Goal: Information Seeking & Learning: Learn about a topic

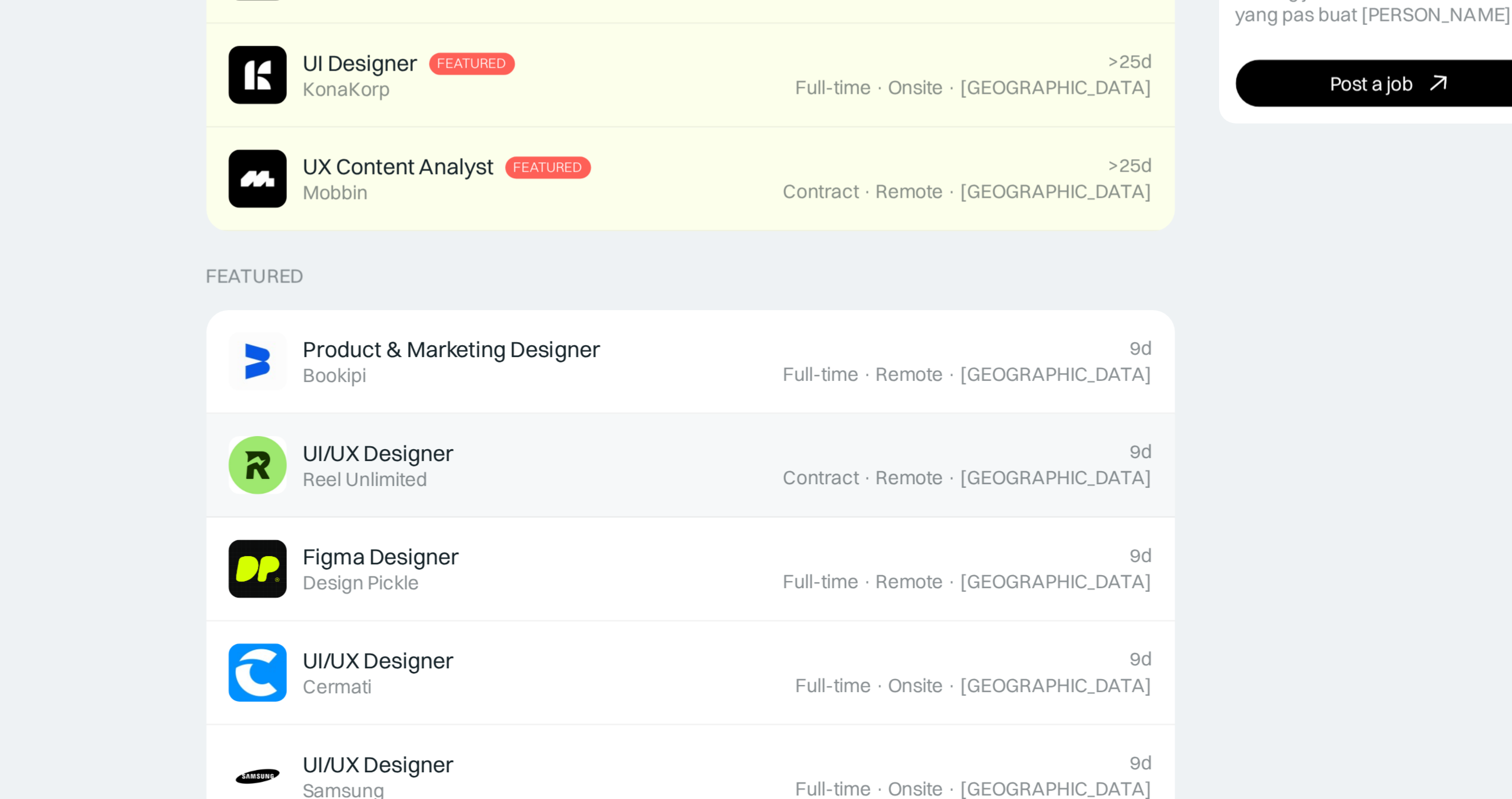
click at [559, 564] on div "UI/UX Designer Featured Reel Unlimited" at bounding box center [677, 576] width 238 height 25
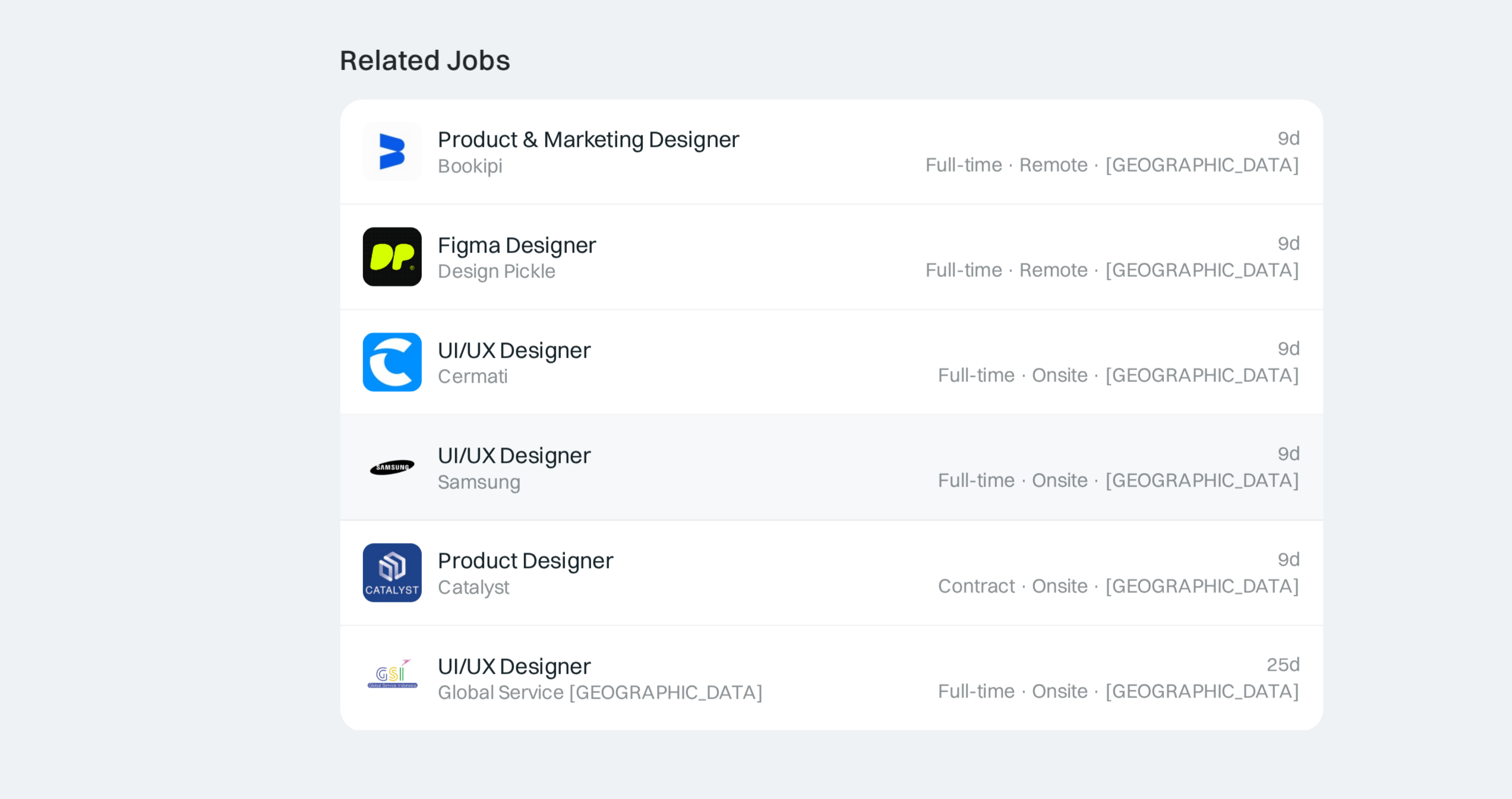
scroll to position [703, 0]
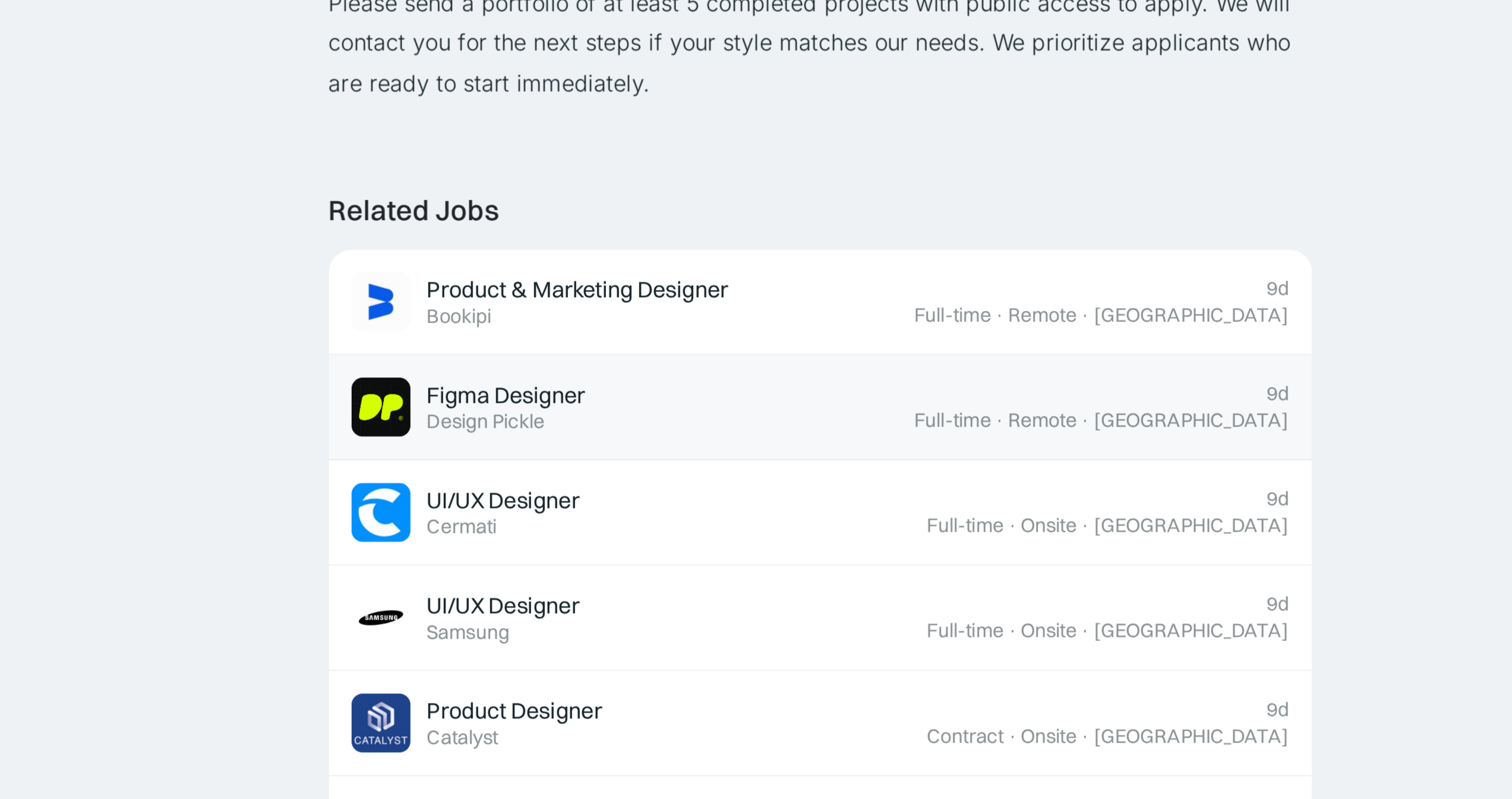
click at [559, 520] on div "Figma Designer Featured Design Pickle" at bounding box center [677, 532] width 238 height 25
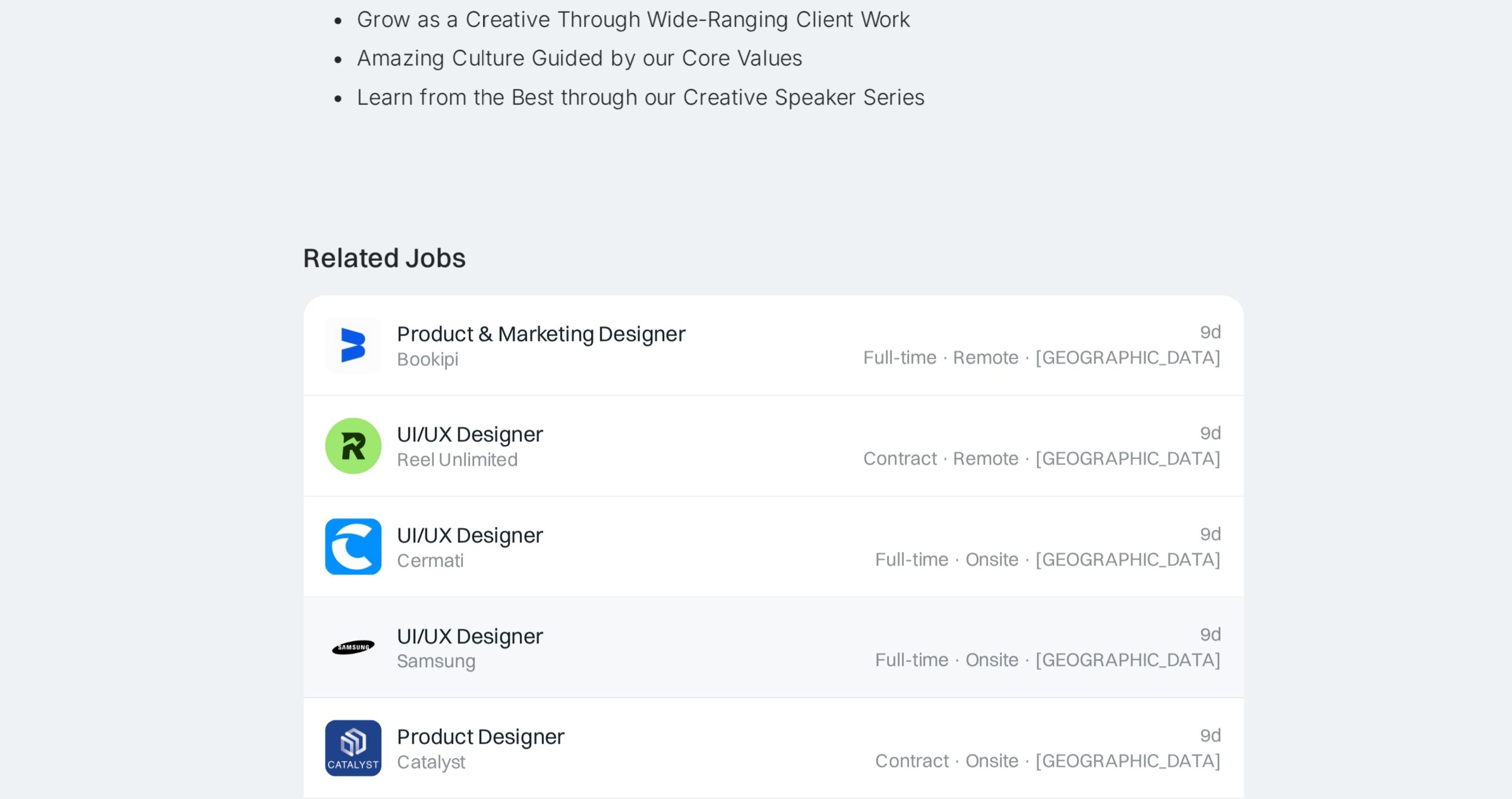
scroll to position [558, 0]
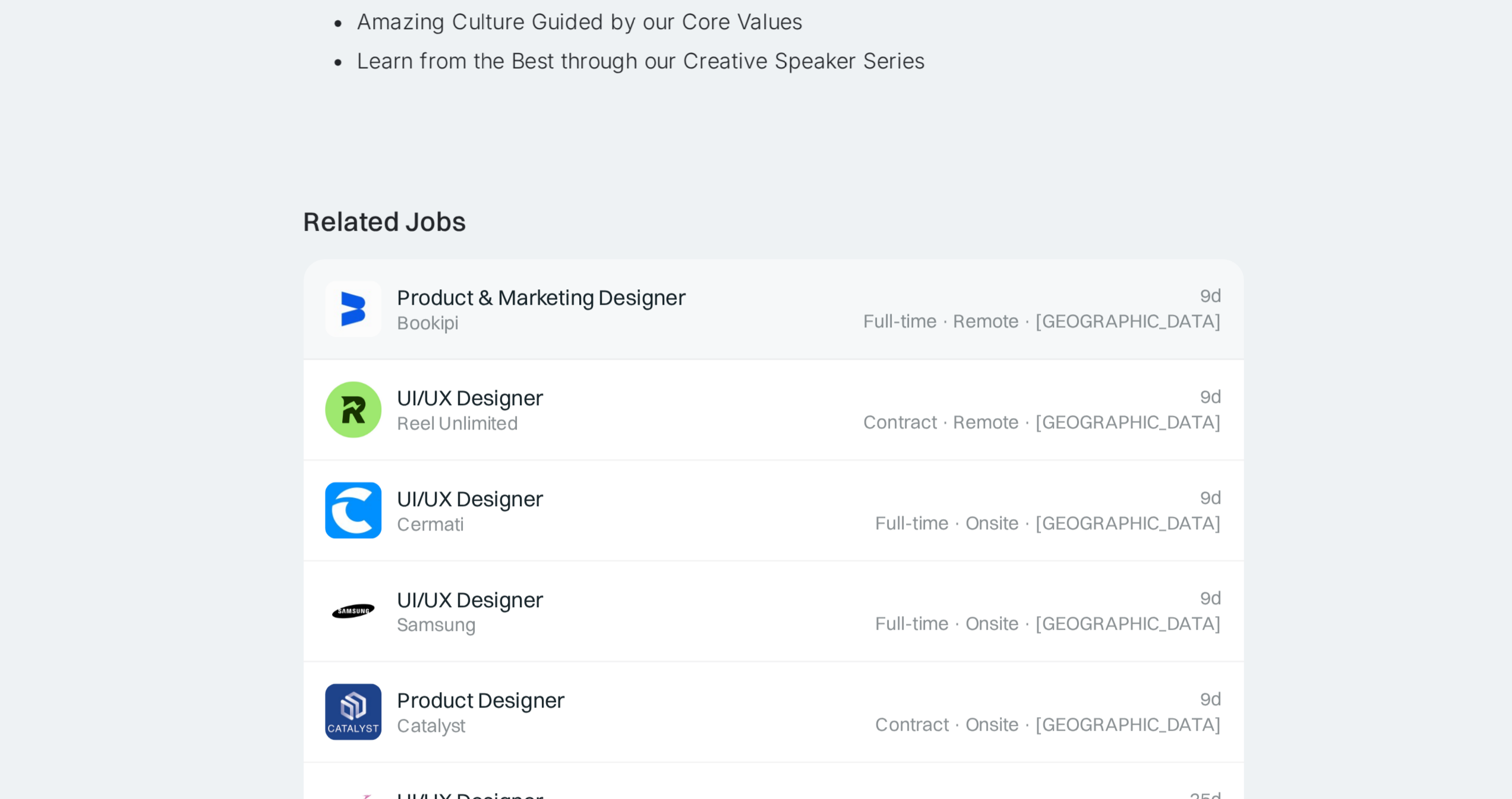
click at [559, 570] on div "Product & Marketing Designer Featured Bookipi" at bounding box center [677, 582] width 238 height 25
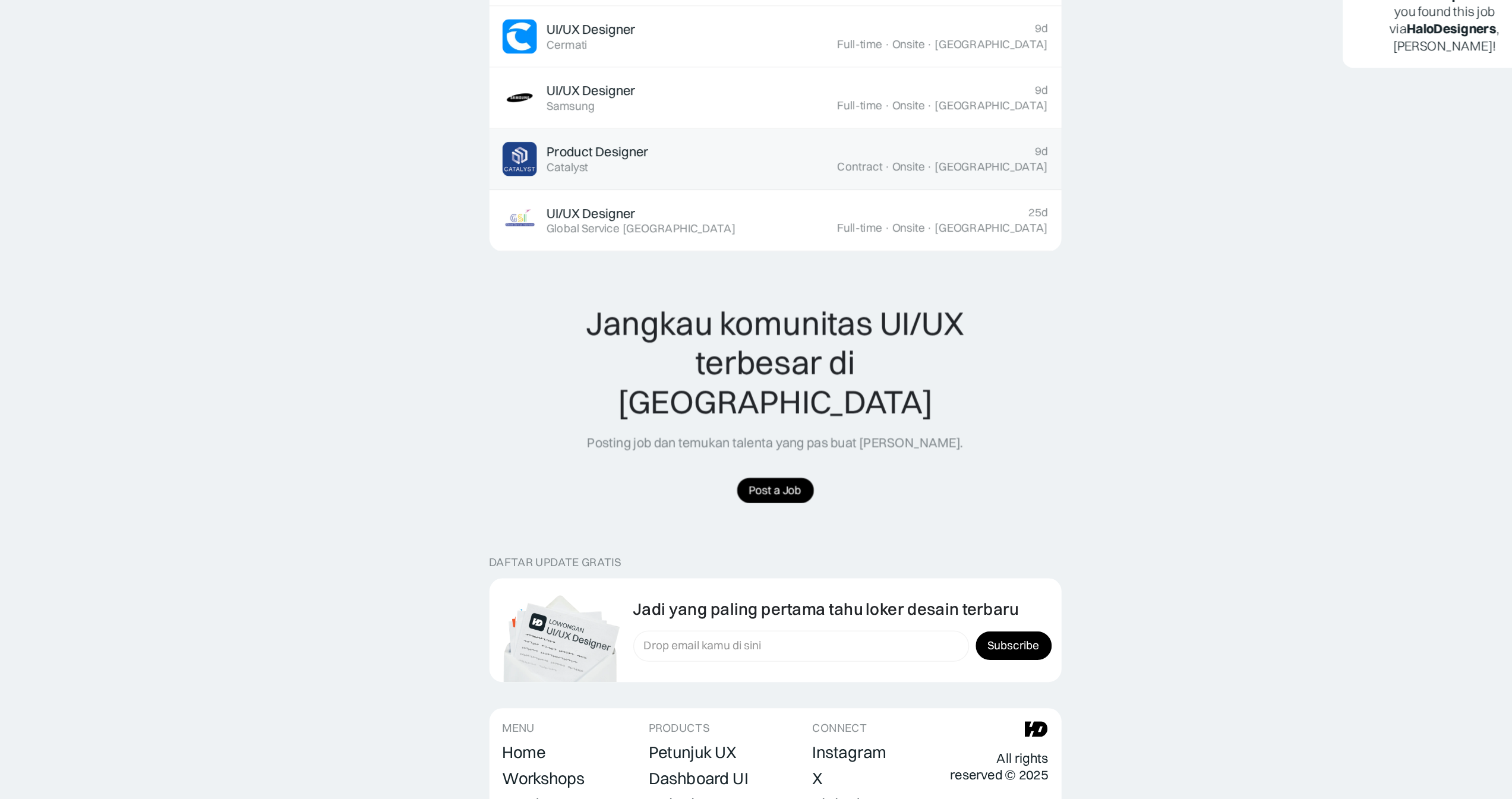
scroll to position [1151, 0]
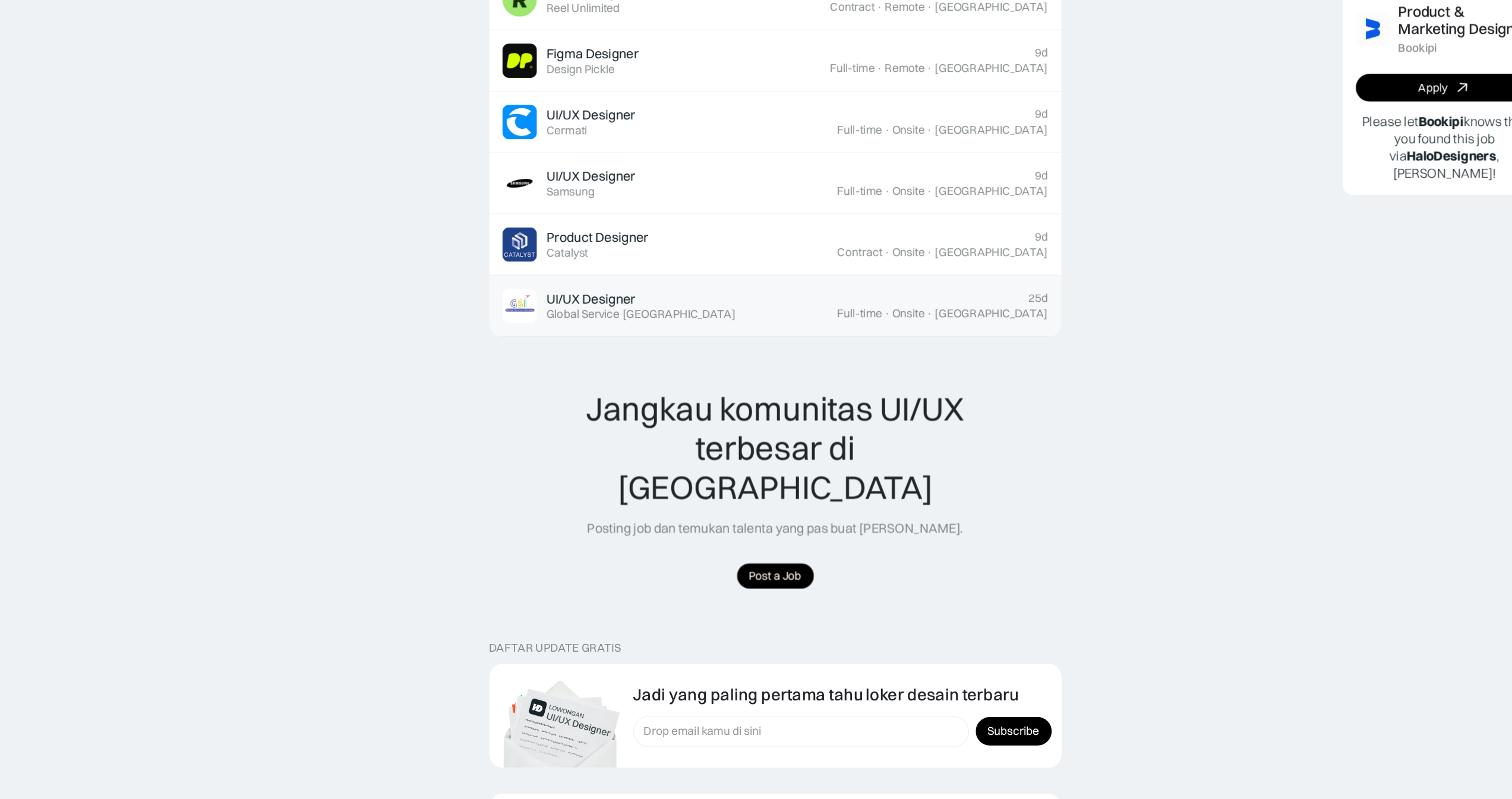
click at [549, 326] on link "UI/UX Designer Featured Global Service Indonesia 25d Full-time · Onsite · Jakar…" at bounding box center [756, 348] width 416 height 45
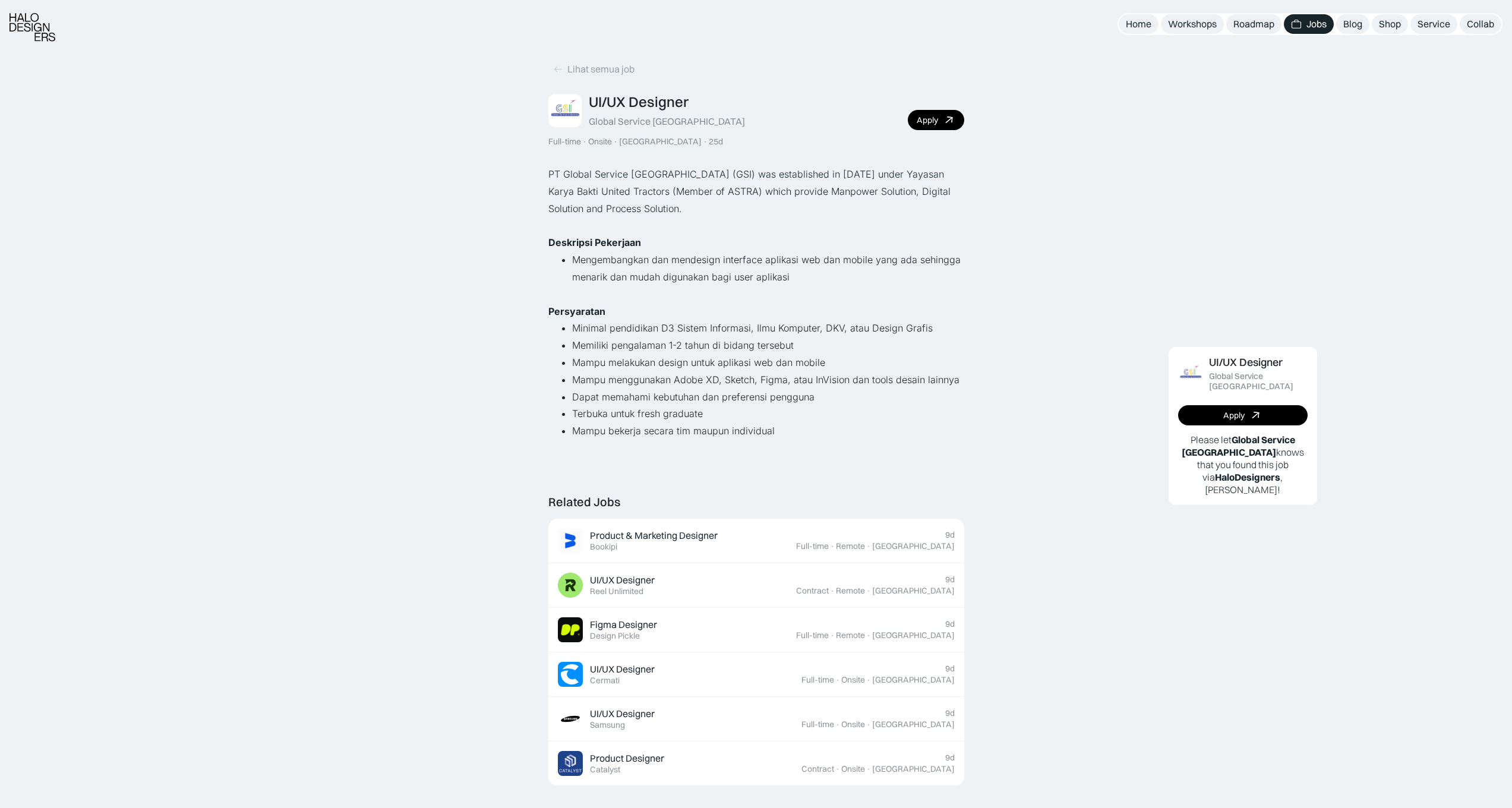
scroll to position [219, 0]
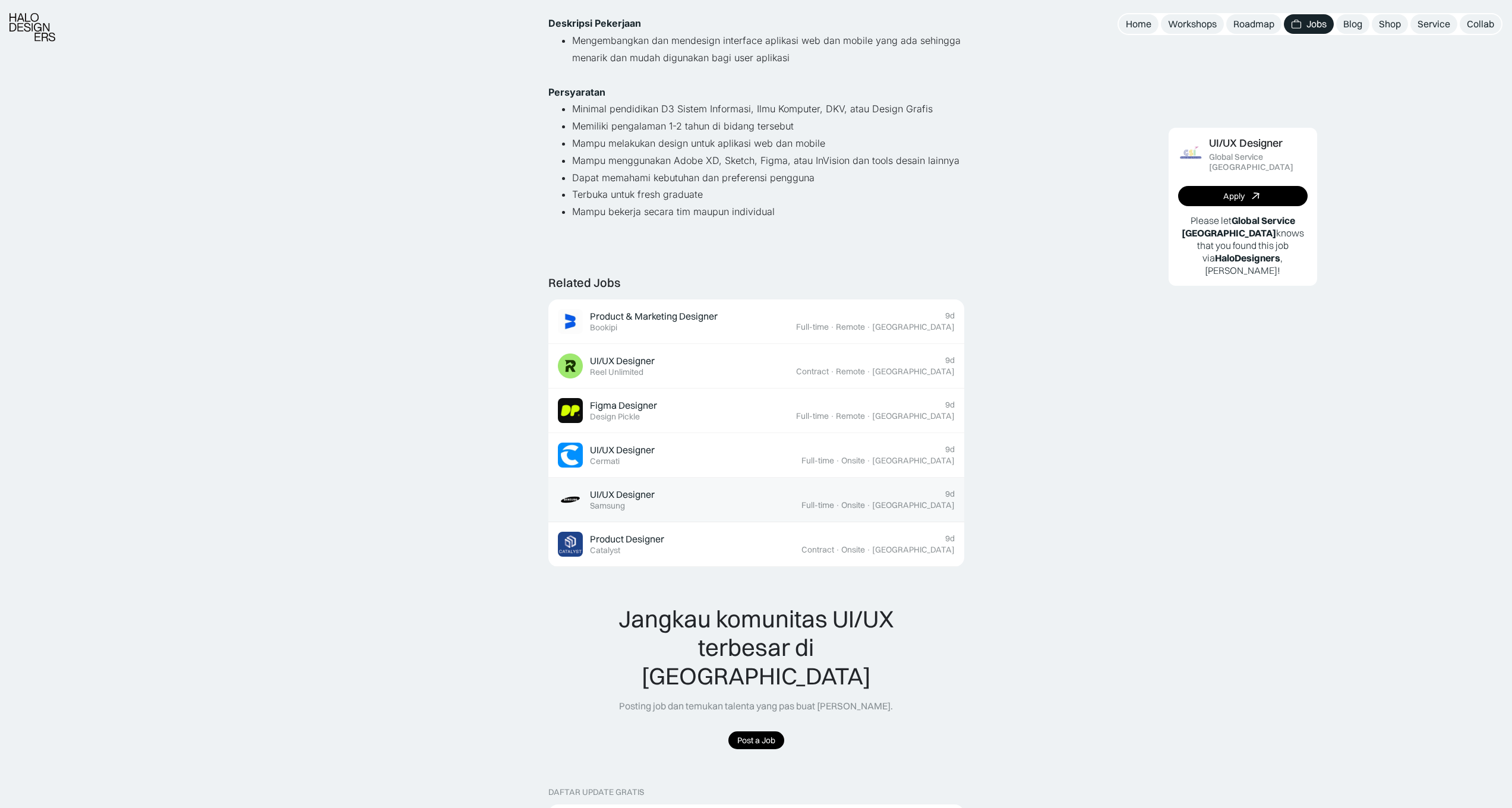
click at [691, 504] on link "UI/UX Designer Featured Samsung 9d Full-time · Onsite · Jakarta" at bounding box center [756, 500] width 416 height 45
